Goal: Information Seeking & Learning: Learn about a topic

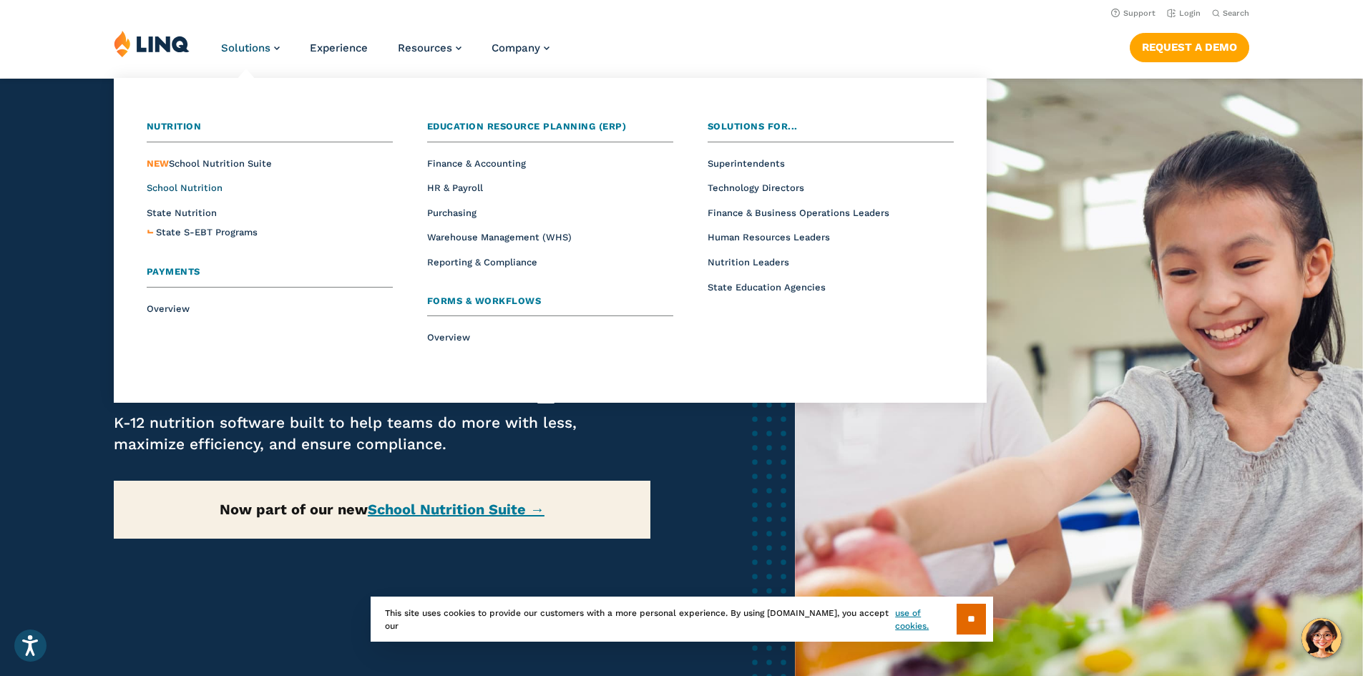
click at [181, 189] on span "School Nutrition" at bounding box center [185, 187] width 76 height 11
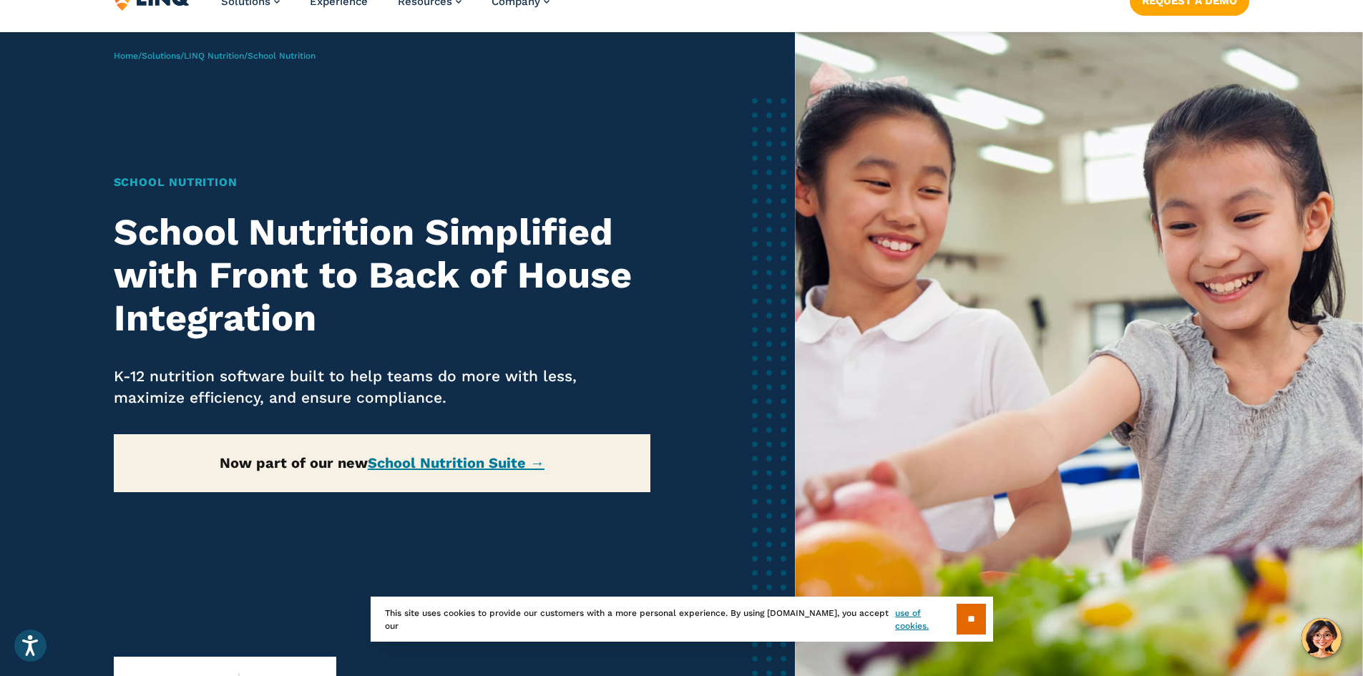
scroll to position [72, 0]
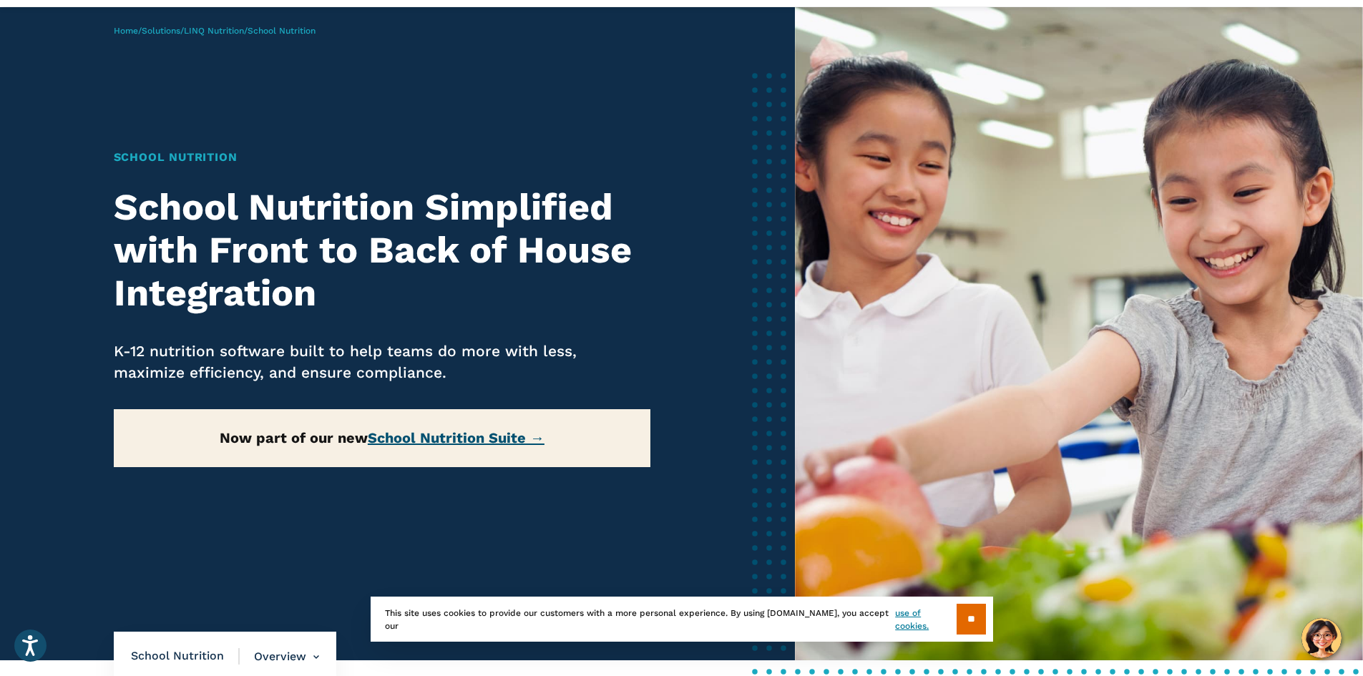
click at [459, 440] on link "School Nutrition Suite →" at bounding box center [456, 437] width 177 height 17
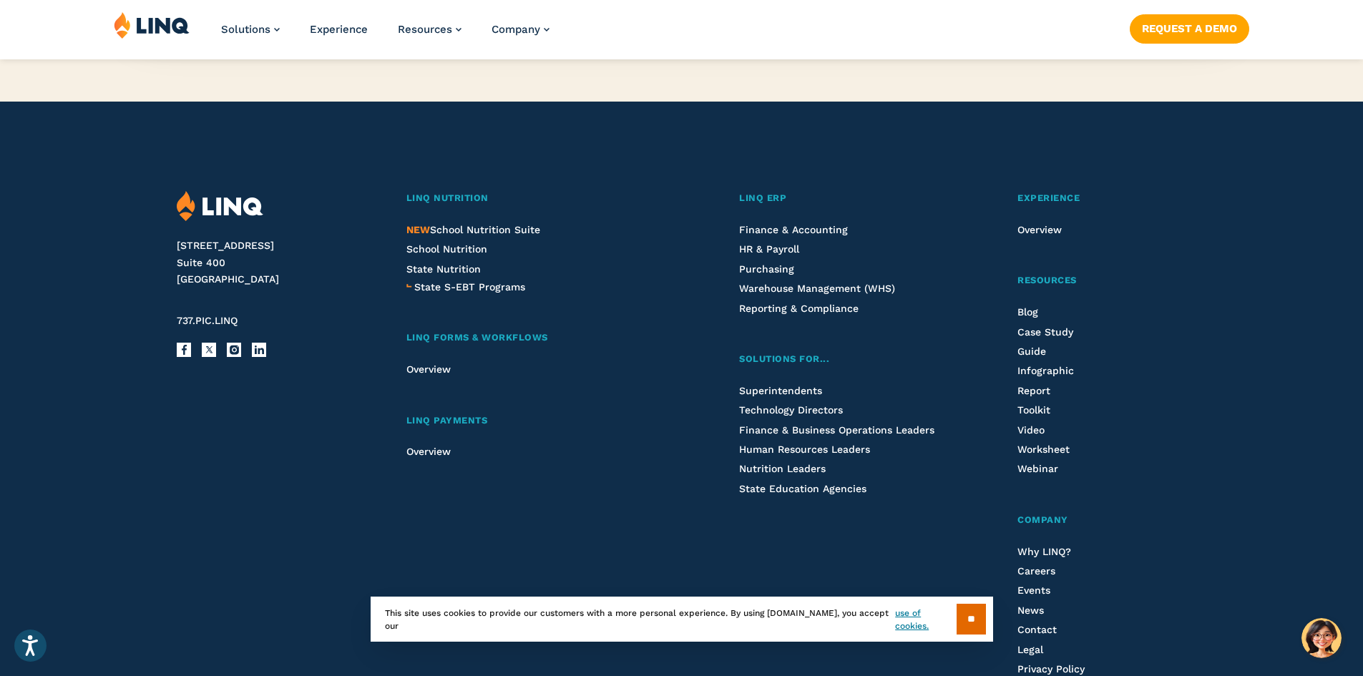
scroll to position [1646, 0]
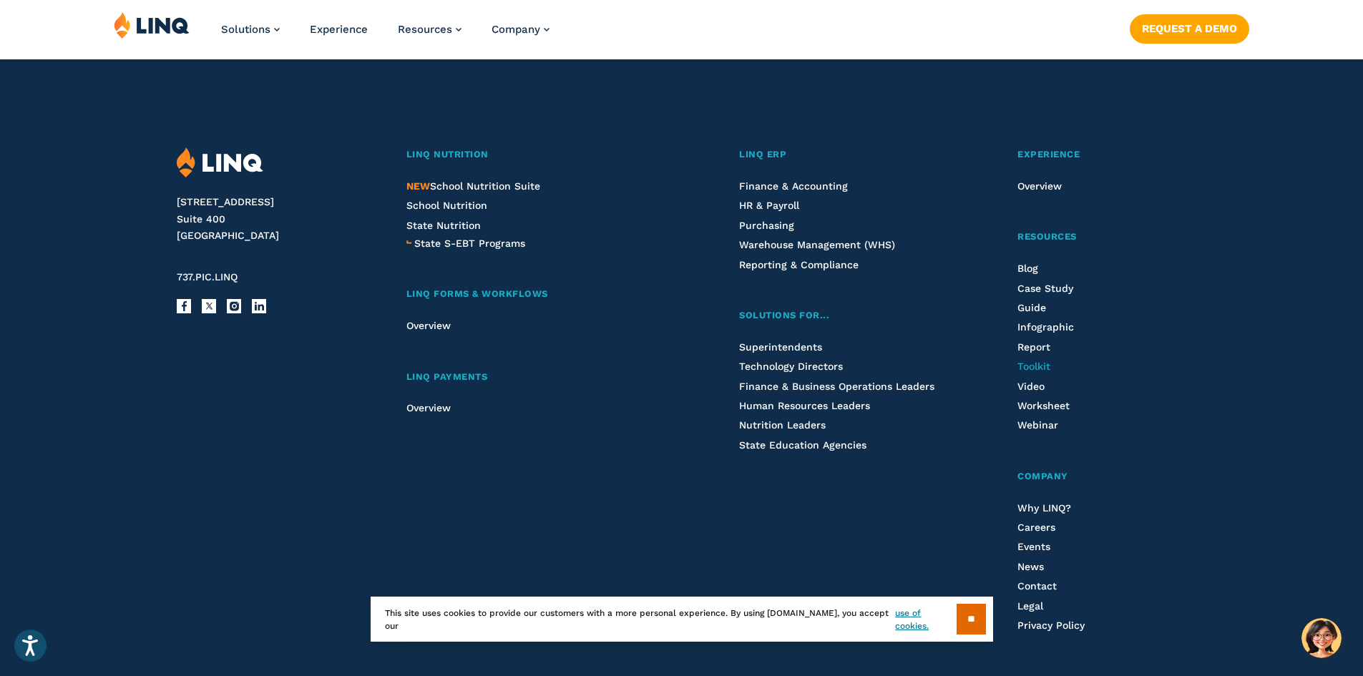
click at [1028, 366] on span "Toolkit" at bounding box center [1033, 366] width 33 height 11
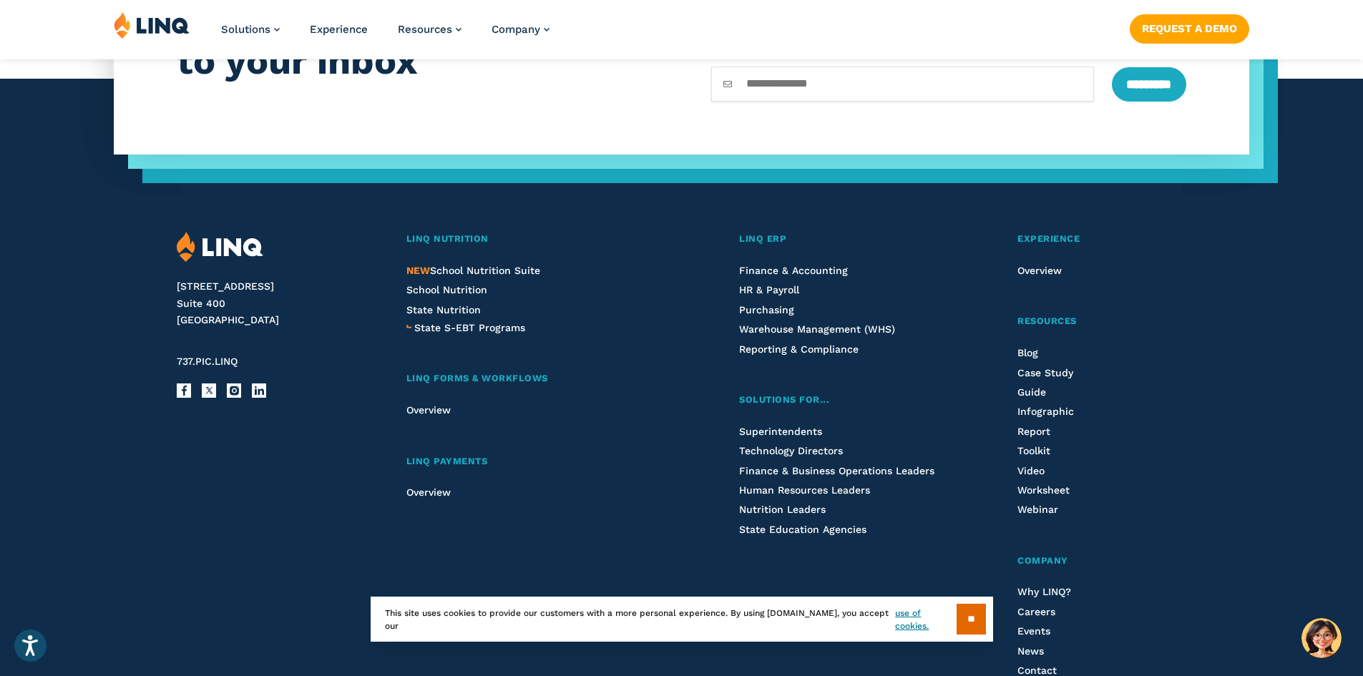
scroll to position [2078, 0]
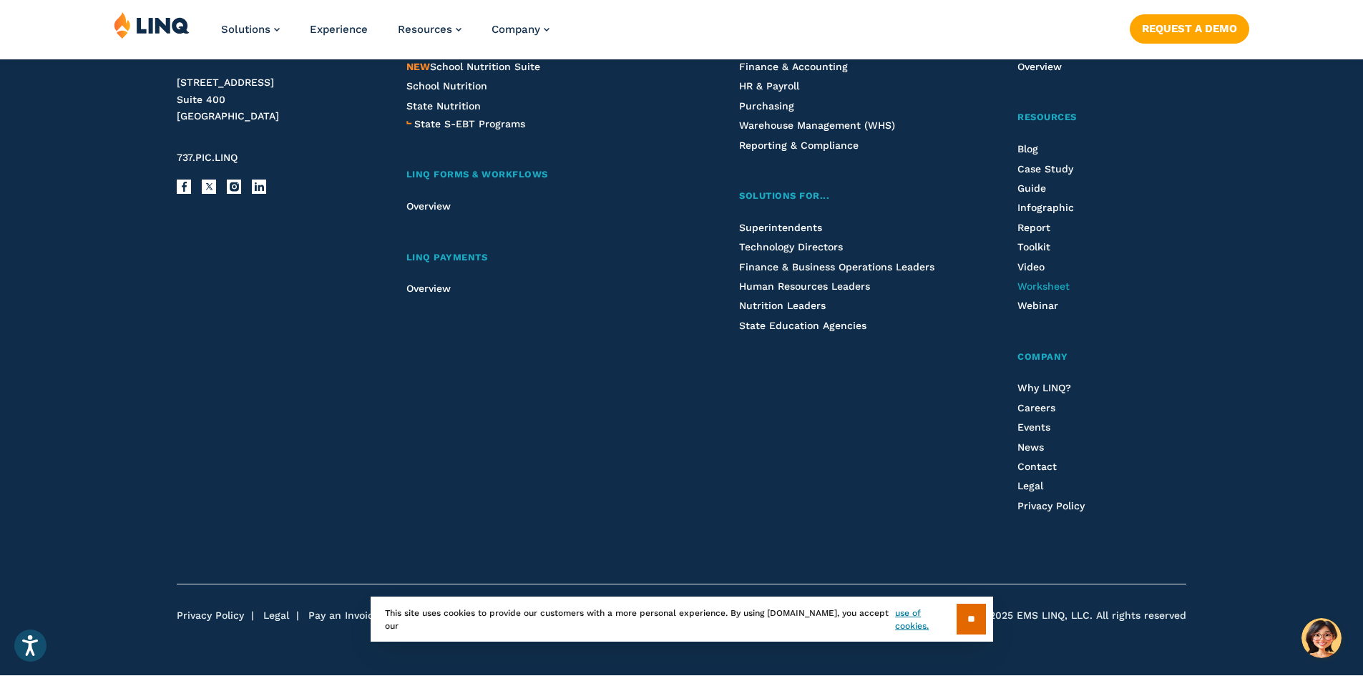
click at [1037, 284] on span "Worksheet" at bounding box center [1043, 285] width 52 height 11
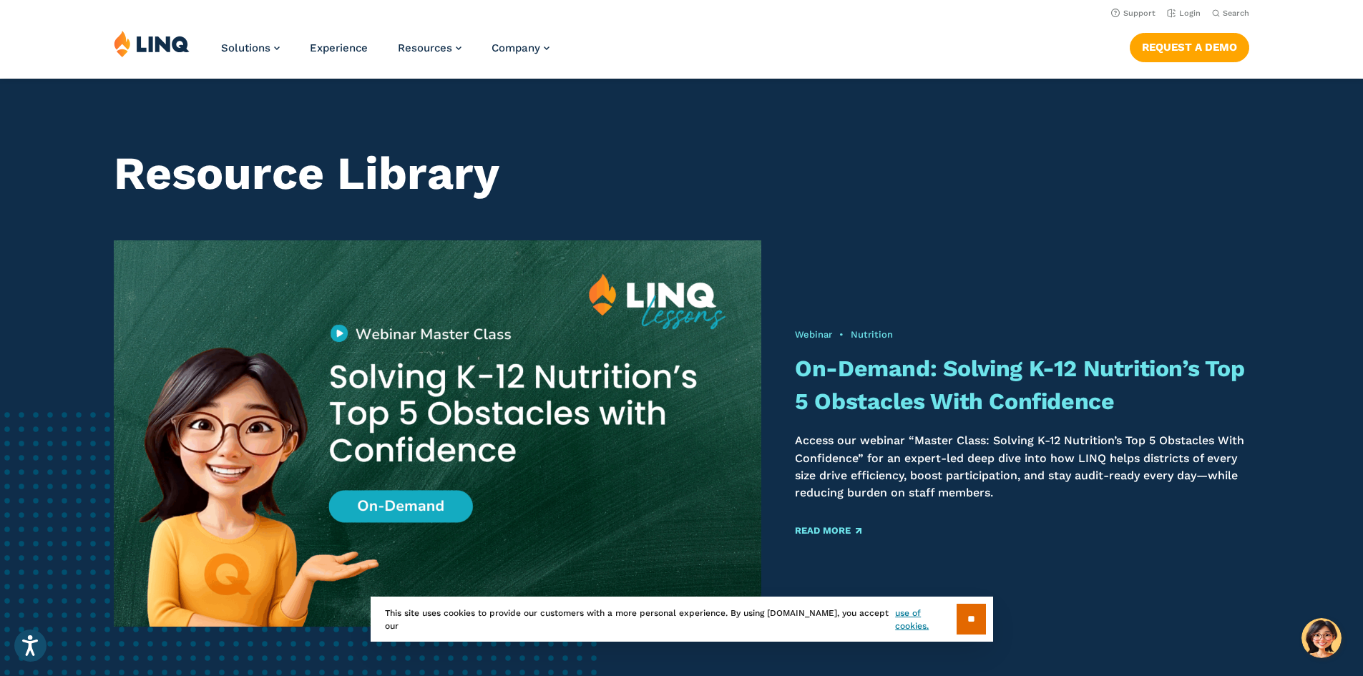
click at [1223, 9] on span "Search" at bounding box center [1236, 13] width 26 height 9
type input "**********"
click at [1231, 39] on button "Submit Search" at bounding box center [1231, 39] width 1 height 1
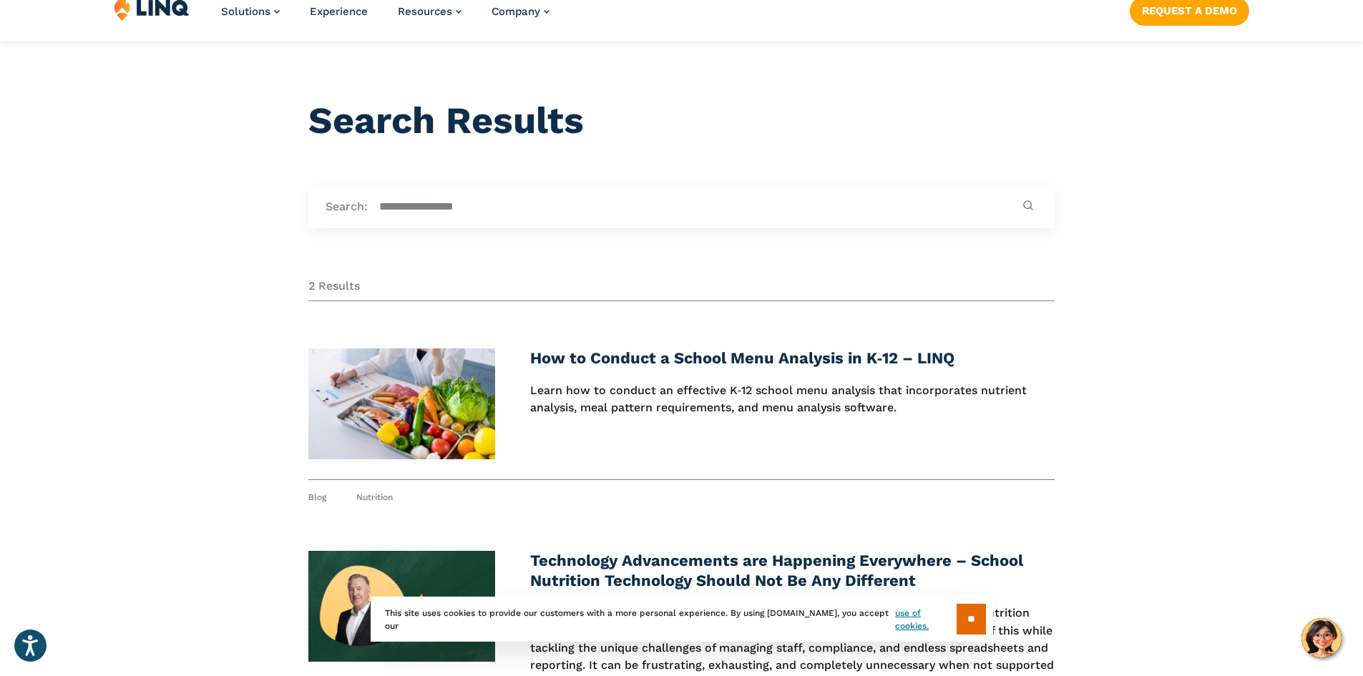
scroll to position [72, 0]
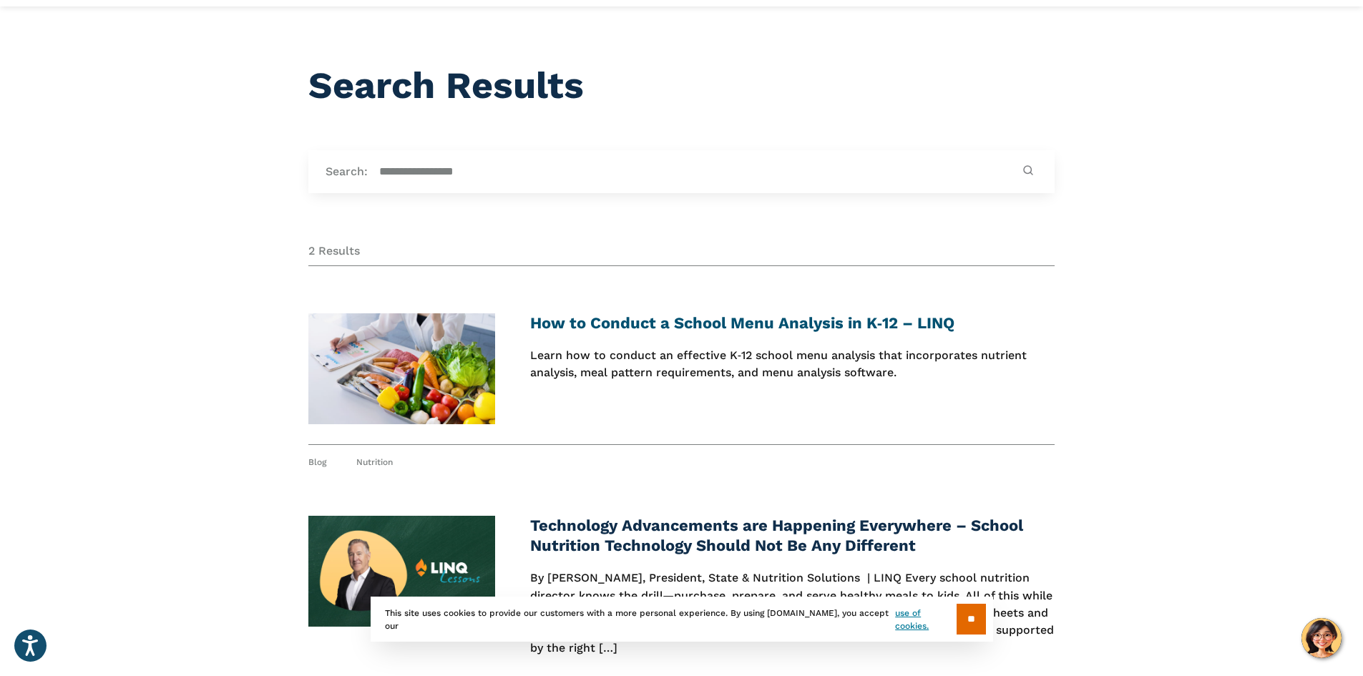
click at [679, 318] on link "How to Conduct a School Menu Analysis in K‑12 – LINQ" at bounding box center [742, 323] width 424 height 18
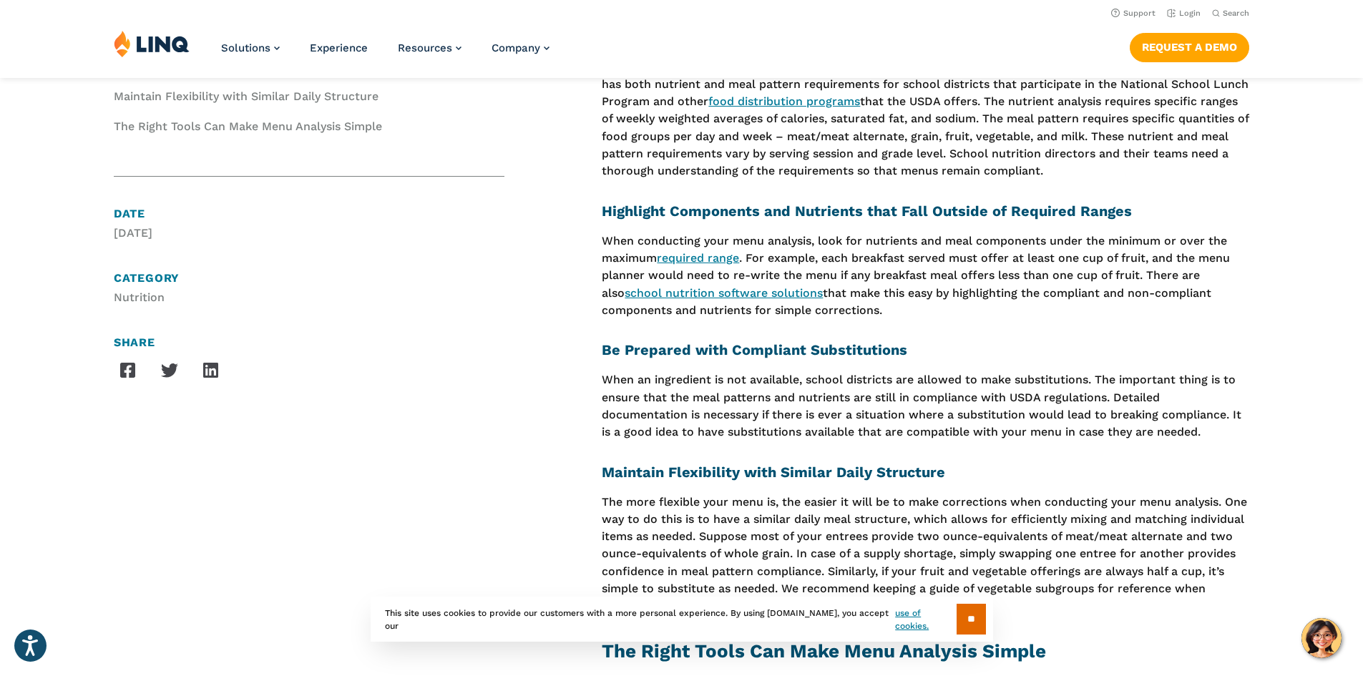
scroll to position [572, 0]
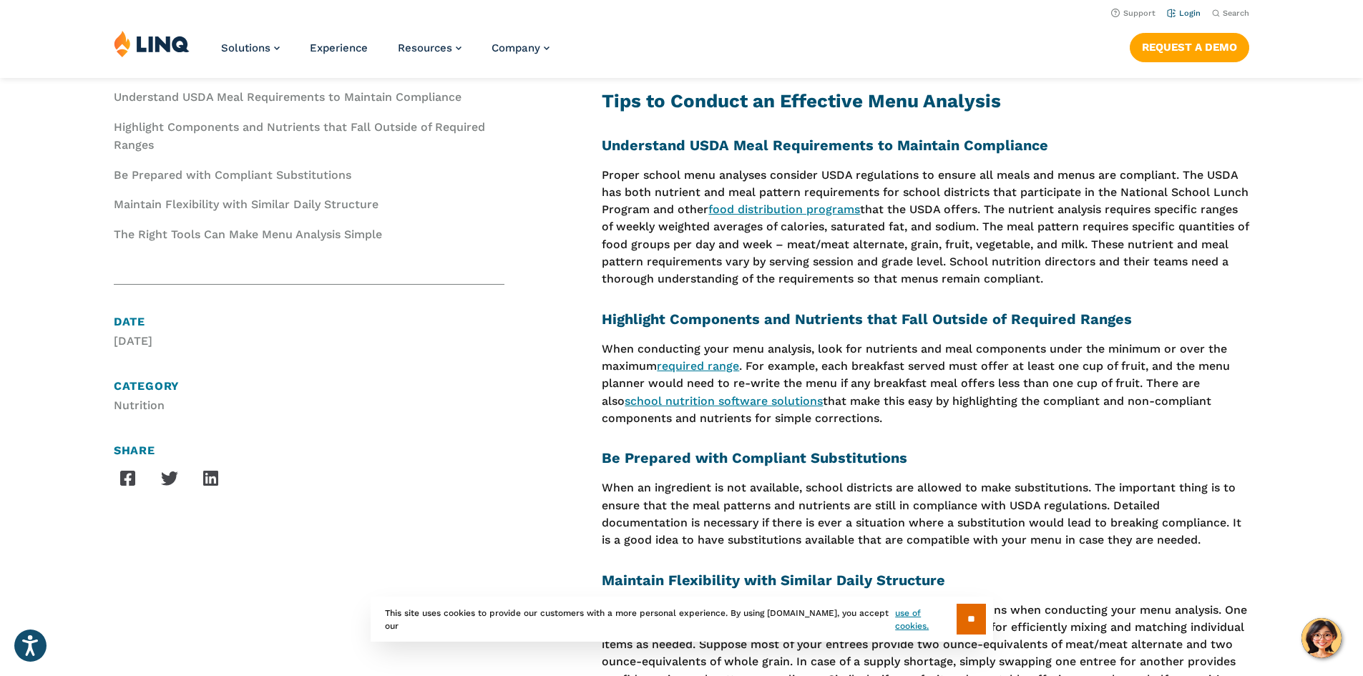
click at [1180, 6] on li "Login" at bounding box center [1184, 12] width 34 height 16
click at [1180, 14] on link "Login" at bounding box center [1184, 13] width 34 height 9
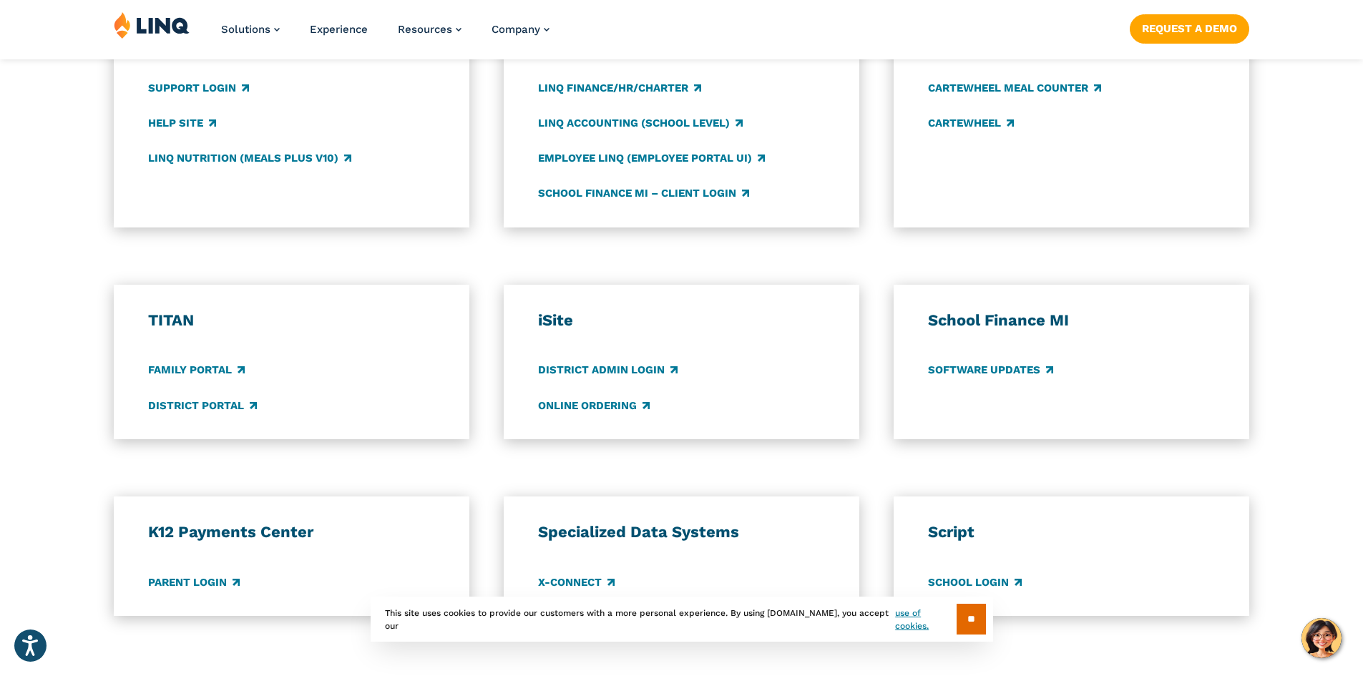
scroll to position [930, 0]
